Goal: Task Accomplishment & Management: Complete application form

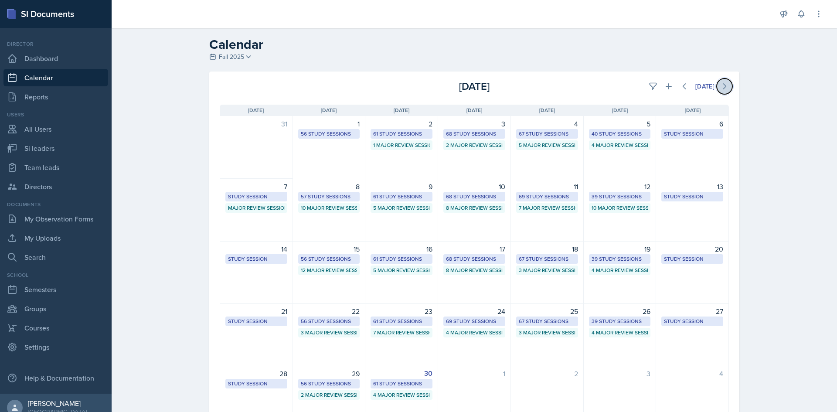
click at [729, 87] on button at bounding box center [725, 87] width 16 height 16
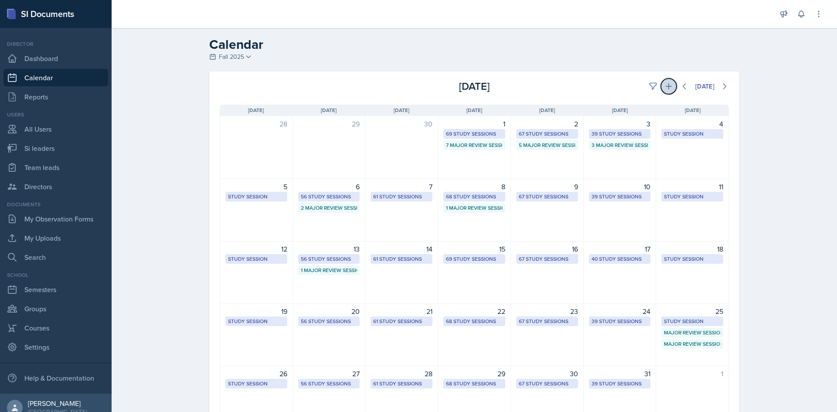
click at [665, 84] on icon at bounding box center [669, 86] width 9 height 9
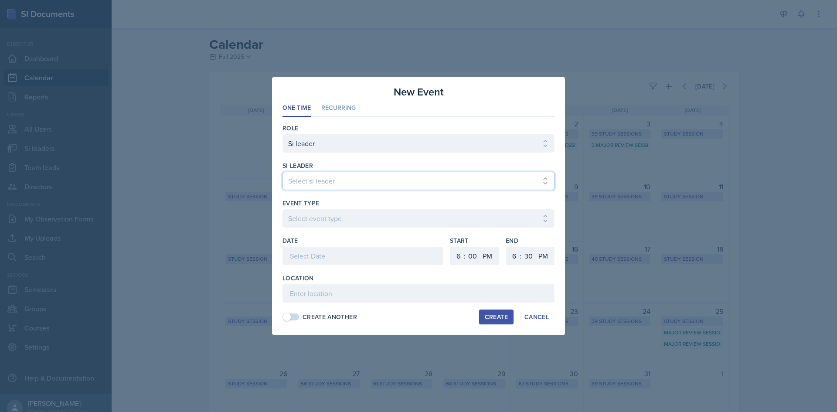
click at [441, 186] on select "Select si leader Abeer Kayser Aditya Chauhan Aissa Sylla Alberto Di Stanislao A…" at bounding box center [419, 181] width 272 height 18
select select "a28c9b89-fc56-449c-b3c9-b27073ae0a1e"
click at [283, 172] on select "Select si leader Abeer Kayser Aditya Chauhan Aissa Sylla Alberto Di Stanislao A…" at bounding box center [419, 181] width 272 height 18
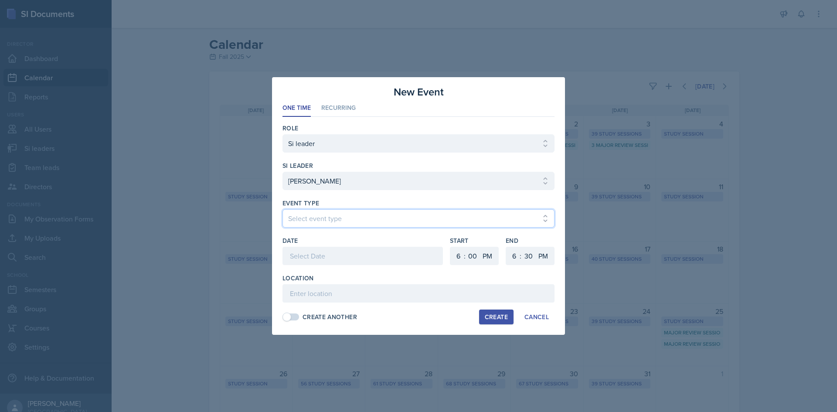
click at [411, 213] on select "Select event type Major Review Session Study Session" at bounding box center [419, 218] width 272 height 18
select select "66bb7cbf-e419-488b-a7ef-f63bc5f9ed04"
click at [283, 209] on select "Select event type Major Review Session Study Session" at bounding box center [419, 218] width 272 height 18
click at [394, 251] on div at bounding box center [363, 256] width 161 height 18
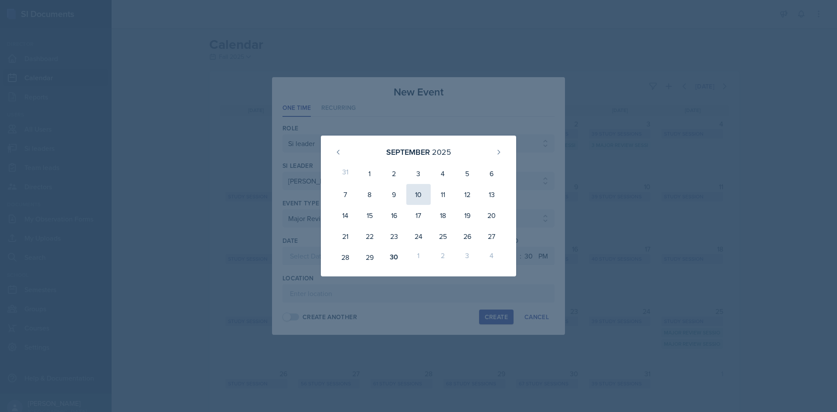
click at [425, 197] on div "10" at bounding box center [419, 194] width 24 height 21
type input "September 10th, 2025"
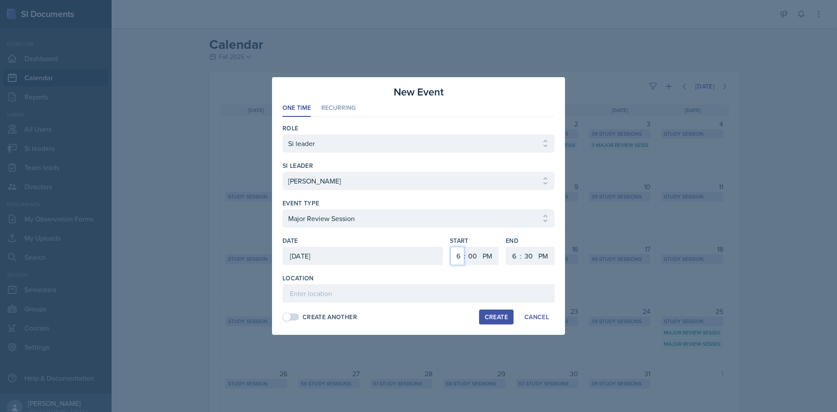
click at [458, 255] on select "1 2 3 4 5 6 7 8 9 10 11 12" at bounding box center [458, 256] width 14 height 18
select select "12"
click at [451, 247] on select "1 2 3 4 5 6 7 8 9 10 11 12" at bounding box center [458, 256] width 14 height 18
click at [507, 253] on select "1 2 3 4 5 6 7 8 9 10 11 12" at bounding box center [513, 256] width 14 height 18
select select "1"
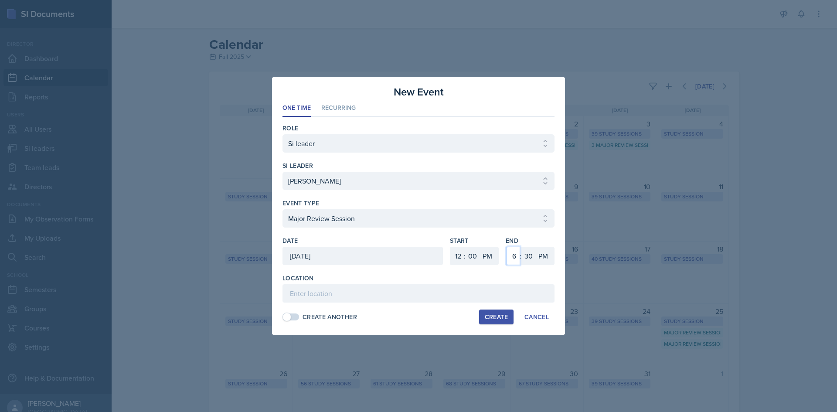
click at [506, 247] on select "1 2 3 4 5 6 7 8 9 10 11 12" at bounding box center [513, 256] width 14 height 18
click at [526, 256] on select "00 05 10 15 20 25 30 35 40 45 50 55" at bounding box center [529, 256] width 14 height 18
select select "0"
click at [522, 247] on select "00 05 10 15 20 25 30 35 40 45 50 55" at bounding box center [529, 256] width 14 height 18
click at [322, 300] on input at bounding box center [419, 293] width 272 height 18
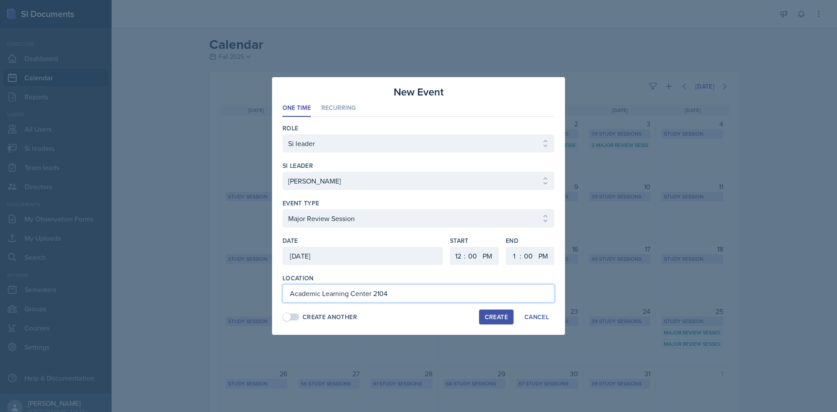
type input "Academic Learning Center 2104"
click at [504, 317] on div "Create" at bounding box center [496, 317] width 23 height 7
select select
select select "6"
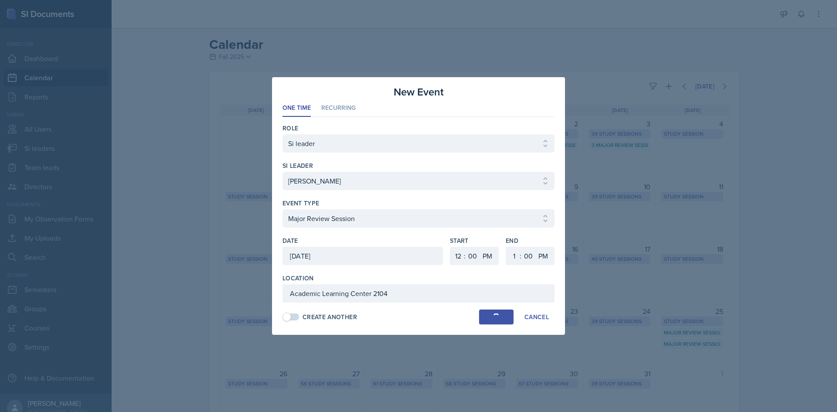
select select "6"
select select "30"
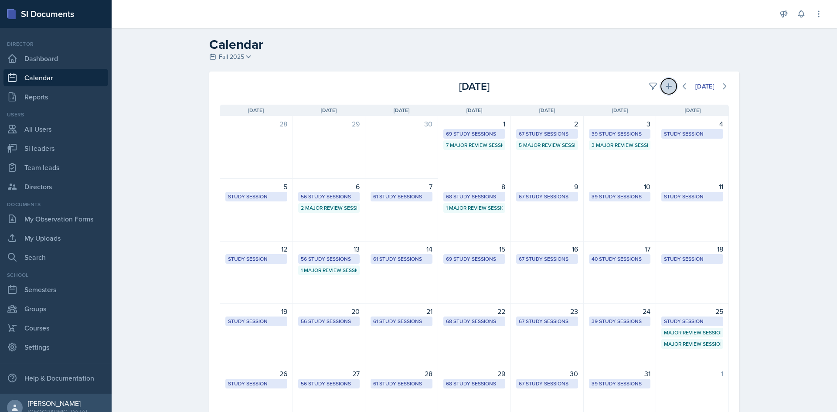
click at [667, 86] on icon at bounding box center [669, 86] width 6 height 6
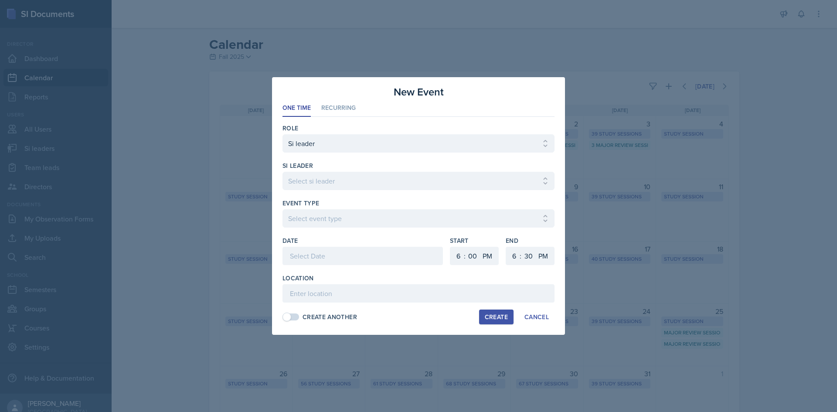
click at [478, 166] on div "si leader" at bounding box center [419, 165] width 272 height 9
click at [477, 171] on div "si leader Select si leader Abeer Kayser Aditya Chauhan Aissa Sylla Alberto Di S…" at bounding box center [419, 180] width 272 height 38
click at [476, 176] on select "Select si leader Abeer Kayser Aditya Chauhan Aissa Sylla Alberto Di Stanislao A…" at bounding box center [419, 181] width 272 height 18
select select "d119b175-be6f-42a0-b6af-c55d7d9f1e0a"
click at [283, 172] on select "Select si leader Abeer Kayser Aditya Chauhan Aissa Sylla Alberto Di Stanislao A…" at bounding box center [419, 181] width 272 height 18
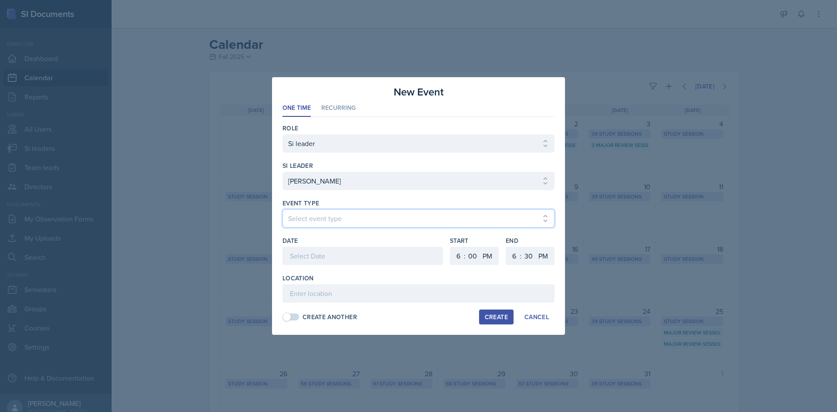
click at [475, 212] on select "Select event type Major Review Session Study Session" at bounding box center [419, 218] width 272 height 18
select select "66bb7cbf-e419-488b-a7ef-f63bc5f9ed04"
click at [283, 209] on select "Select event type Major Review Session Study Session" at bounding box center [419, 218] width 272 height 18
click at [416, 271] on div at bounding box center [363, 269] width 161 height 9
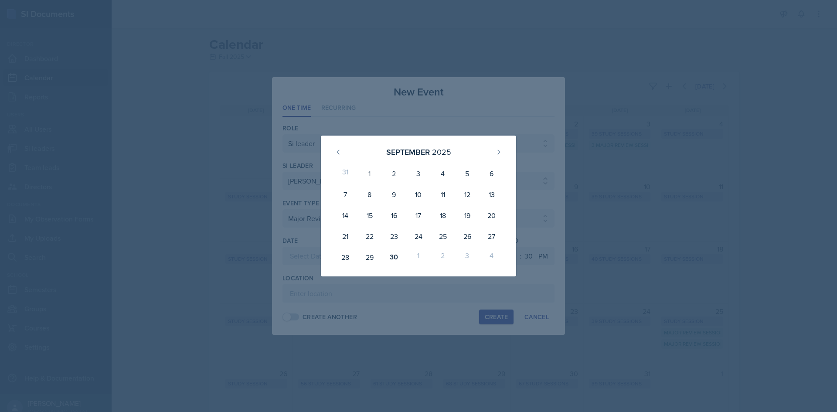
drag, startPoint x: 411, startPoint y: 284, endPoint x: 411, endPoint y: 288, distance: 4.8
click at [411, 284] on div at bounding box center [418, 206] width 837 height 412
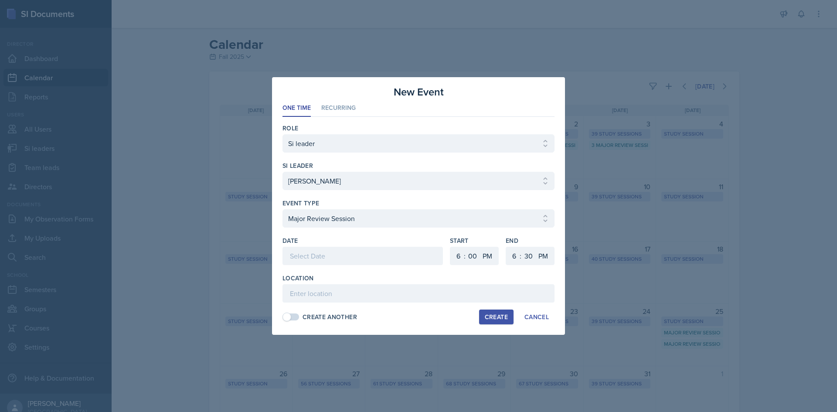
click at [412, 262] on div at bounding box center [363, 256] width 161 height 18
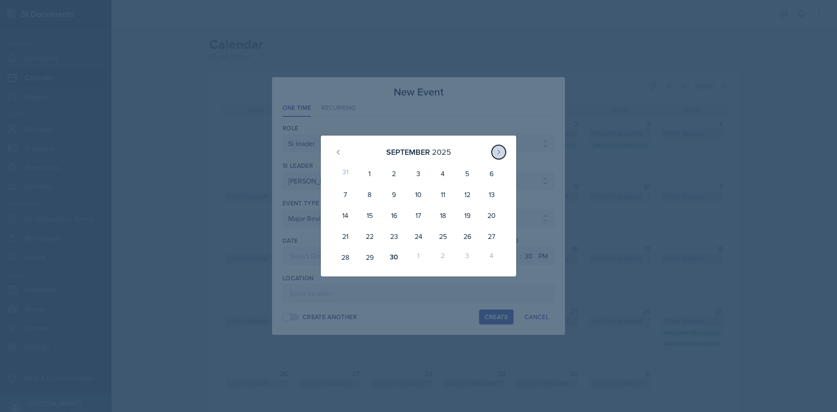
click at [495, 150] on button at bounding box center [499, 152] width 14 height 14
click at [369, 194] on div "6" at bounding box center [370, 194] width 24 height 21
type input "October 6th, 2025"
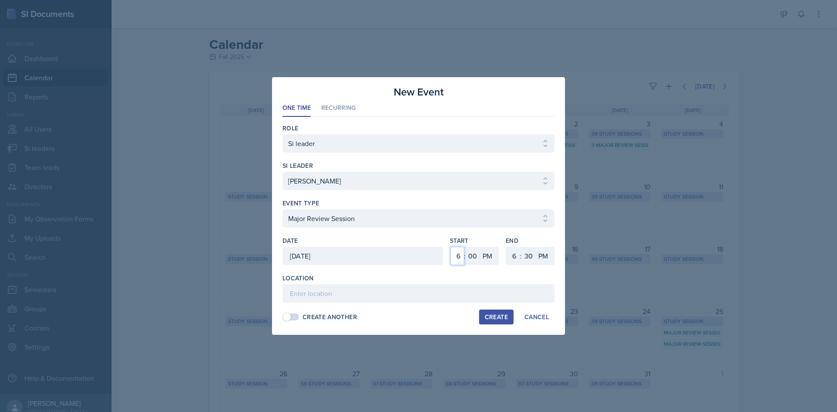
click at [463, 263] on select "1 2 3 4 5 6 7 8 9 10 11 12" at bounding box center [458, 256] width 14 height 18
select select "5"
click at [451, 247] on select "1 2 3 4 5 6 7 8 9 10 11 12" at bounding box center [458, 256] width 14 height 18
click at [513, 253] on select "1 2 3 4 5 6 7 8 9 10 11 12" at bounding box center [513, 256] width 14 height 18
select select "8"
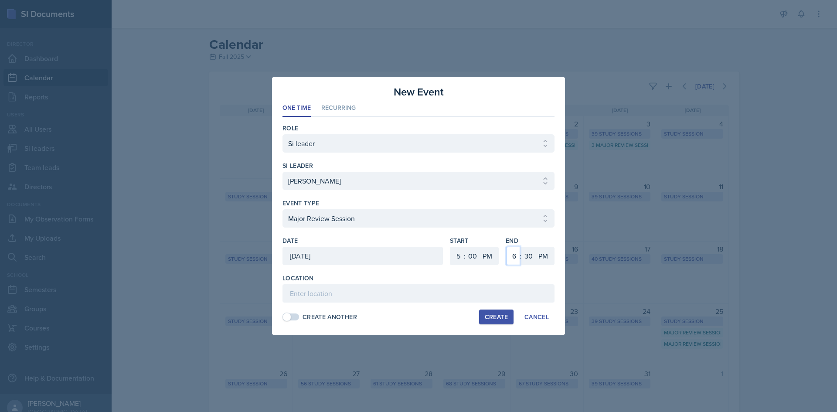
click at [506, 247] on select "1 2 3 4 5 6 7 8 9 10 11 12" at bounding box center [513, 256] width 14 height 18
click at [531, 253] on select "00 05 10 15 20 25 30 35 40 45 50 55" at bounding box center [529, 256] width 14 height 18
select select "0"
click at [522, 247] on select "00 05 10 15 20 25 30 35 40 45 50 55" at bounding box center [529, 256] width 14 height 18
click at [469, 292] on input at bounding box center [419, 293] width 272 height 18
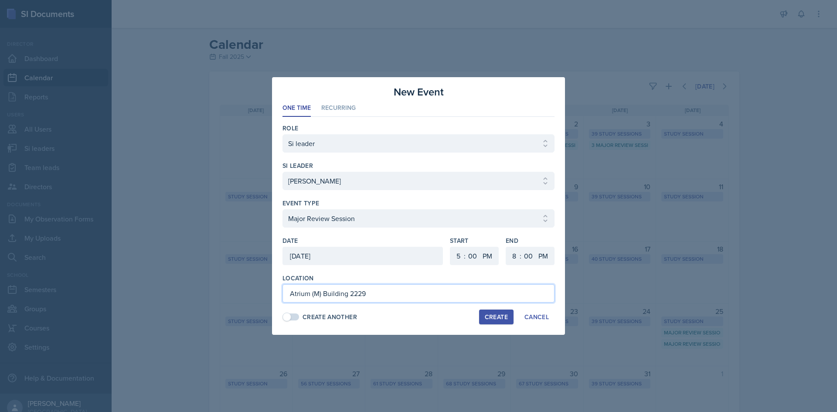
type input "Atrium (M) Building 2229"
click at [496, 318] on div "Create" at bounding box center [496, 317] width 23 height 7
select select
select select "6"
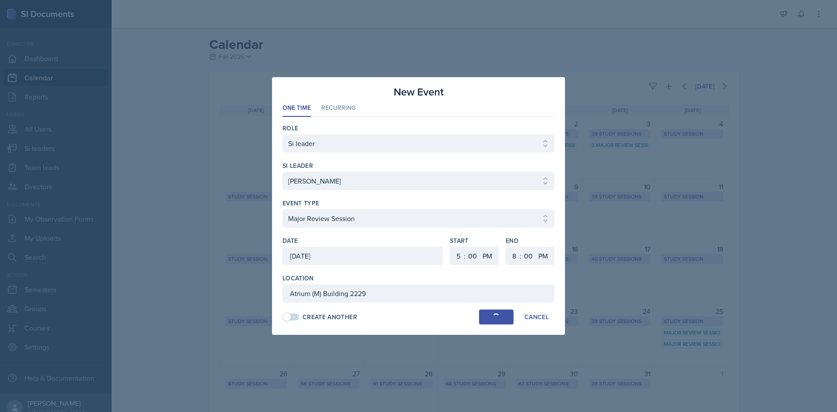
select select "6"
select select "30"
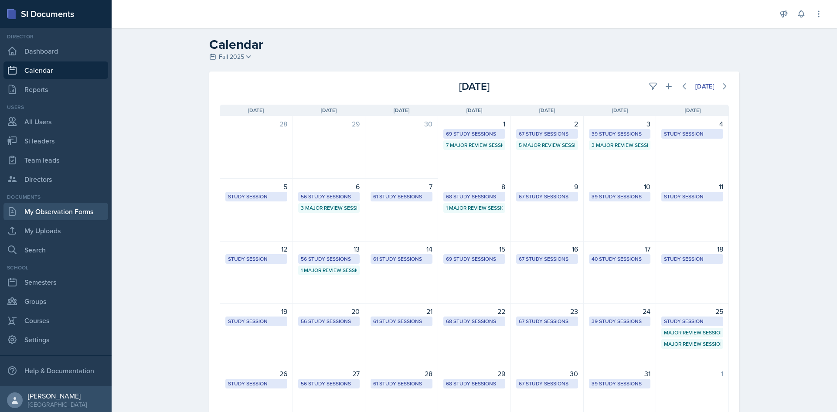
scroll to position [10, 0]
click at [665, 88] on icon at bounding box center [669, 86] width 9 height 9
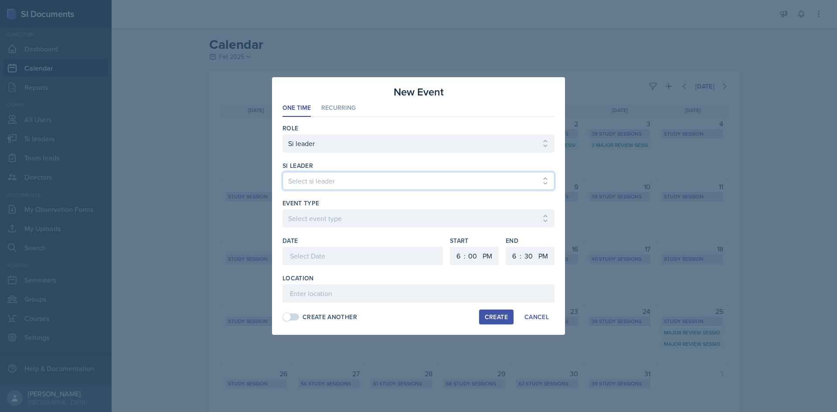
click at [301, 186] on select "Select si leader Abeer Kayser Aditya Chauhan Aissa Sylla Alberto Di Stanislao A…" at bounding box center [419, 181] width 272 height 18
select select "7215b679-aa77-4d02-ad09-18810be12761"
click at [283, 172] on select "Select si leader Abeer Kayser Aditya Chauhan Aissa Sylla Alberto Di Stanislao A…" at bounding box center [419, 181] width 272 height 18
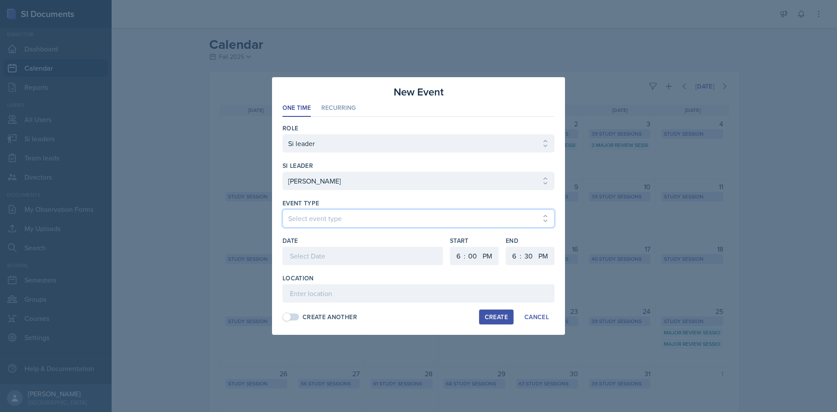
click at [315, 226] on select "Select event type Major Review Session Study Session" at bounding box center [419, 218] width 272 height 18
select select "66bb7cbf-e419-488b-a7ef-f63bc5f9ed04"
click at [283, 209] on select "Select event type Major Review Session Study Session" at bounding box center [419, 218] width 272 height 18
click at [314, 248] on div at bounding box center [363, 256] width 161 height 18
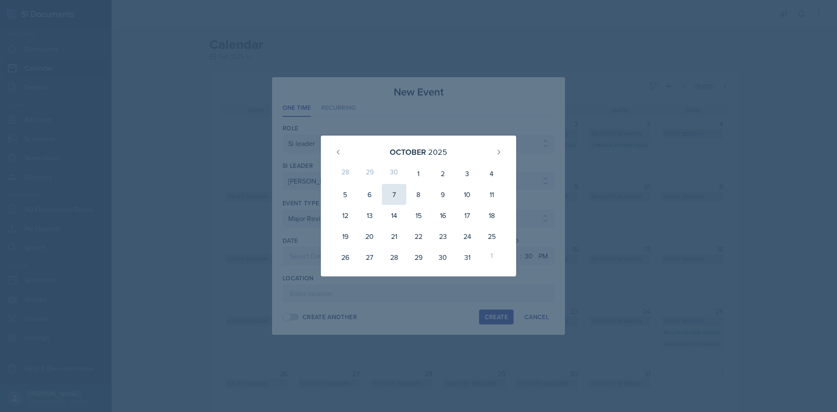
click at [393, 191] on div "7" at bounding box center [394, 194] width 24 height 21
type input "October 7th, 2025"
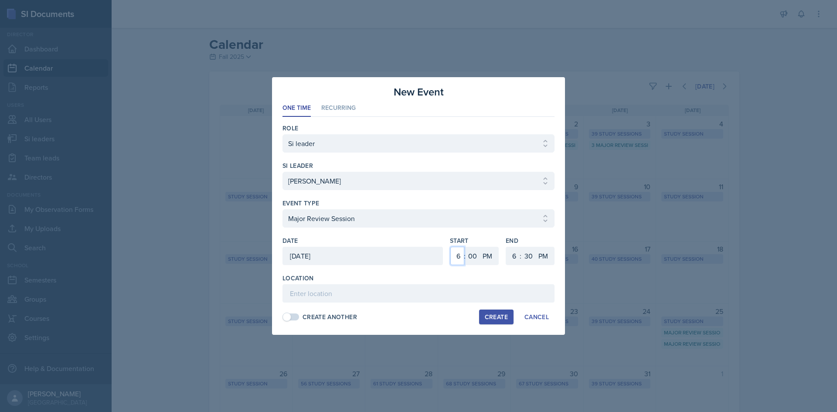
click at [459, 255] on select "1 2 3 4 5 6 7 8 9 10 11 12" at bounding box center [458, 256] width 14 height 18
select select "4"
click at [451, 247] on select "1 2 3 4 5 6 7 8 9 10 11 12" at bounding box center [458, 256] width 14 height 18
click at [506, 251] on select "1 2 3 4 5 6 7 8 9 10 11 12" at bounding box center [513, 256] width 14 height 18
select select "5"
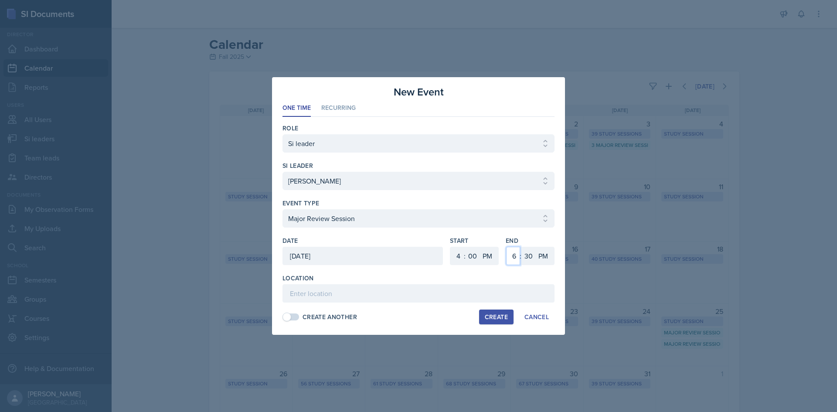
click at [506, 247] on select "1 2 3 4 5 6 7 8 9 10 11 12" at bounding box center [513, 256] width 14 height 18
click at [460, 294] on input at bounding box center [419, 293] width 272 height 18
type input "Academic Learning Center 2105"
click at [504, 311] on button "Create" at bounding box center [496, 317] width 34 height 15
select select
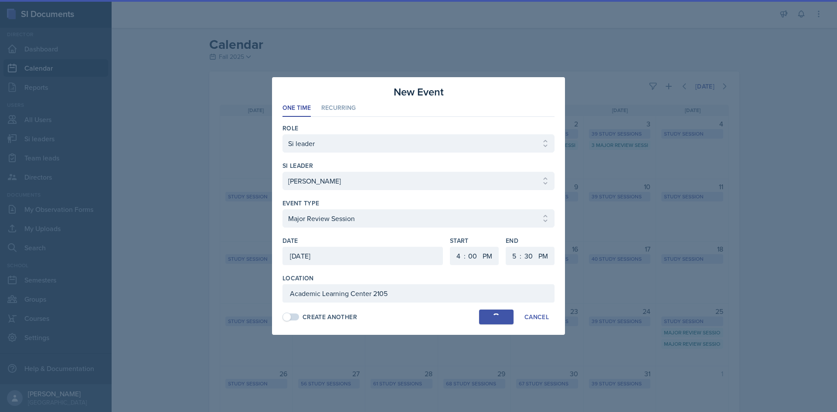
select select
select select "6"
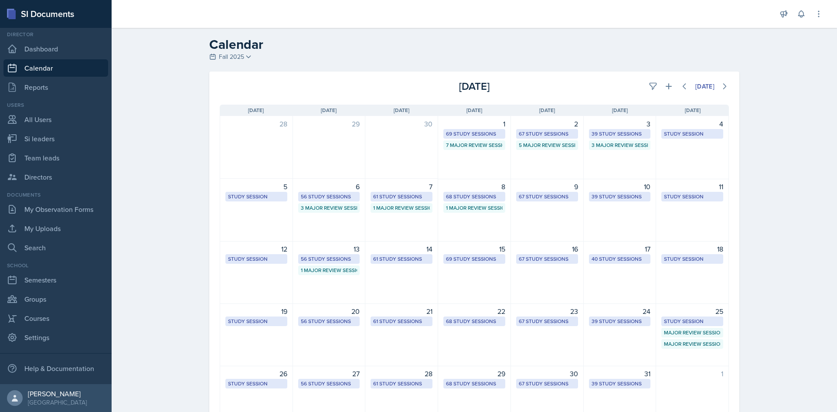
click at [678, 96] on div "Sunday Sun Monday Mon Tuesday Tue Wednesday Wed Thursday Thu Friday Fri Saturda…" at bounding box center [474, 266] width 530 height 345
click at [678, 91] on button at bounding box center [685, 87] width 16 height 16
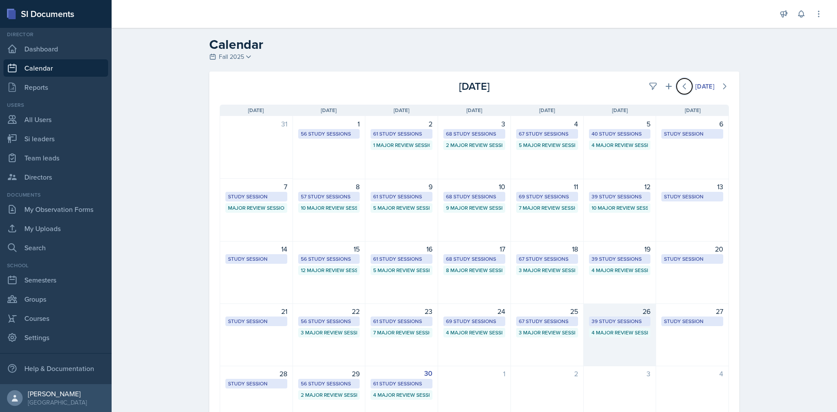
scroll to position [48, 0]
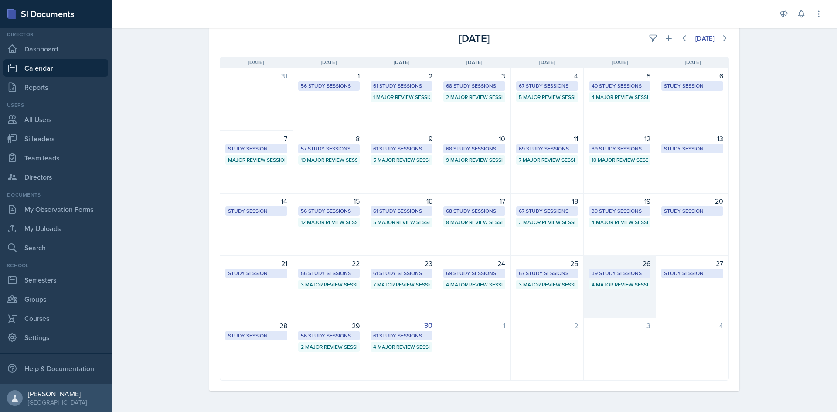
click at [615, 286] on div "4 Major Review Sessions" at bounding box center [620, 285] width 57 height 8
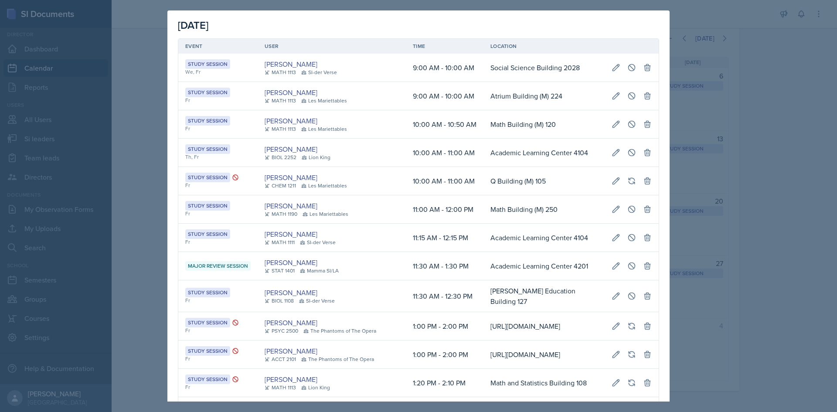
click at [587, 278] on td "Academic Learning Center 4201" at bounding box center [544, 266] width 121 height 28
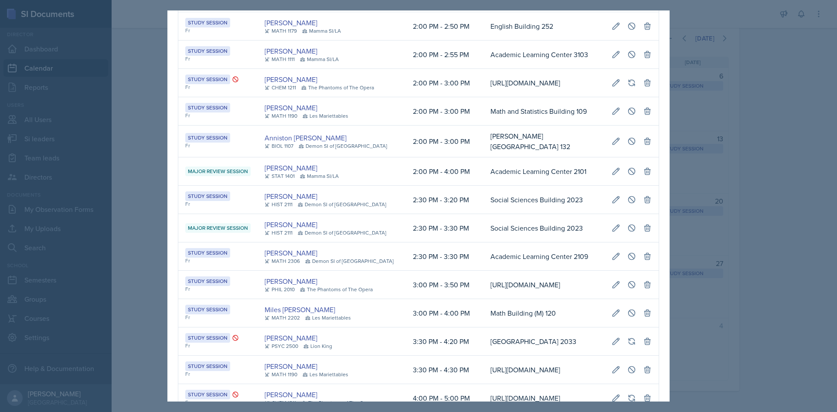
click at [793, 234] on div at bounding box center [418, 206] width 837 height 412
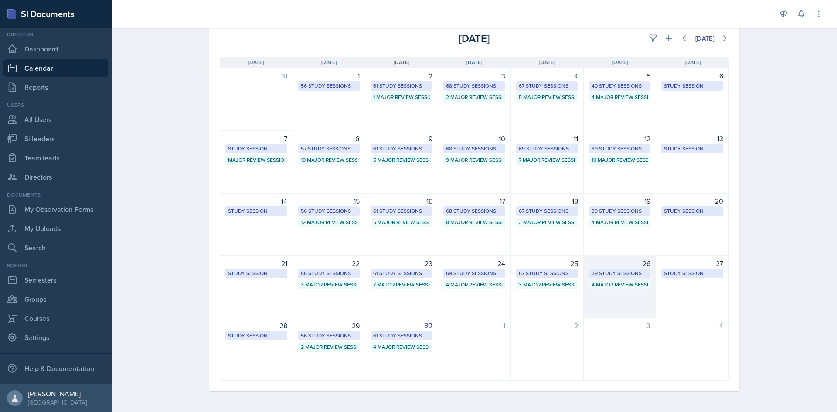
click at [638, 282] on div "4 Major Review Sessions" at bounding box center [620, 285] width 57 height 8
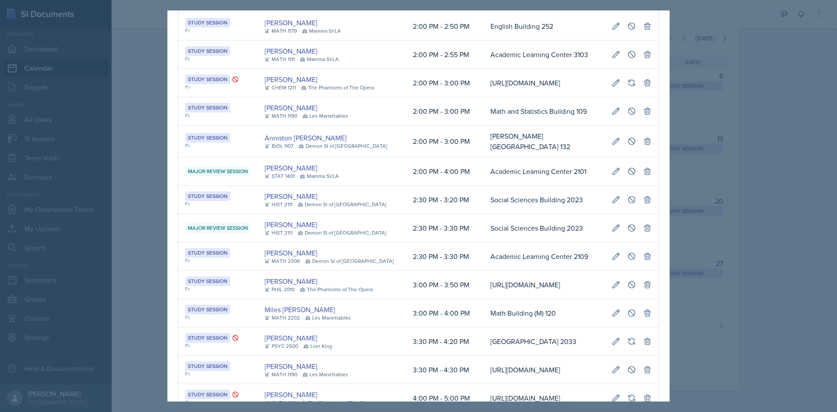
click at [605, 243] on td "Social Sciences Building 2023" at bounding box center [544, 228] width 121 height 28
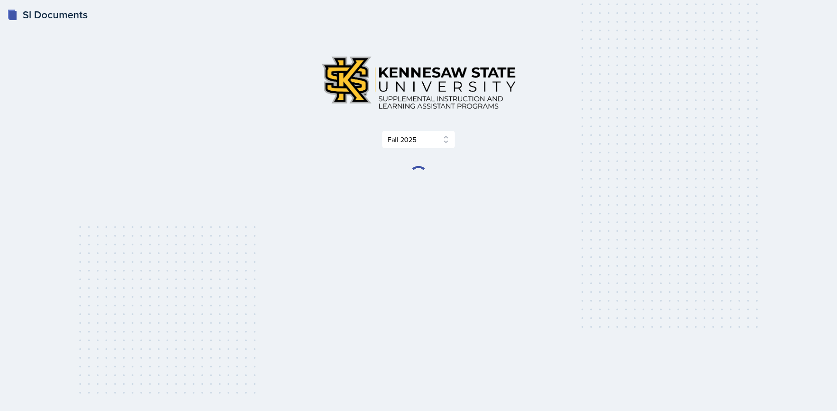
select select "2bed604d-1099-4043-b1bc-2365e8740244"
